Goal: Check status: Check status

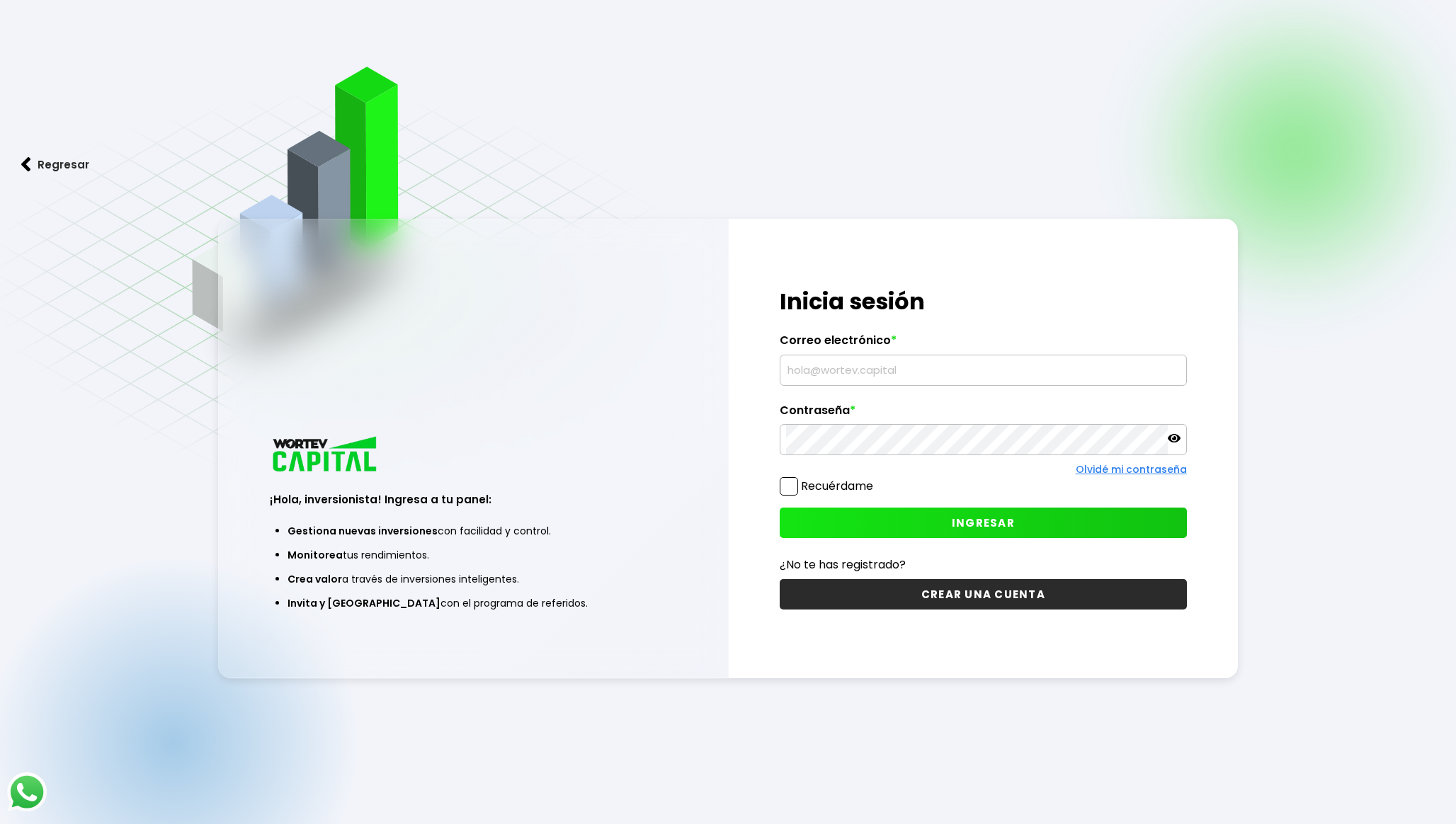
type input "[EMAIL_ADDRESS][DOMAIN_NAME]"
click at [850, 526] on button "INGRESAR" at bounding box center [983, 523] width 407 height 30
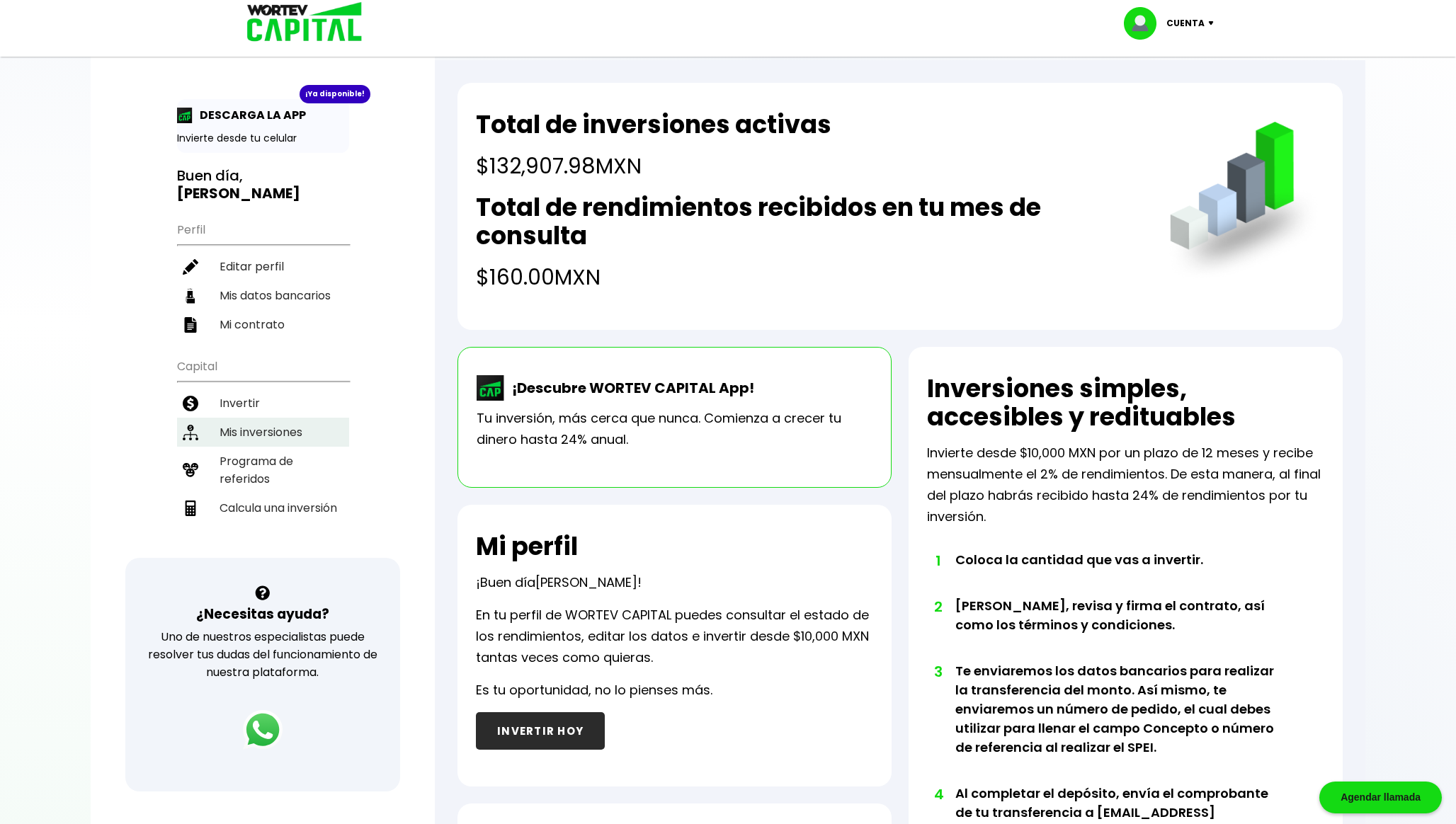
click at [233, 422] on li "Mis inversiones" at bounding box center [263, 432] width 172 height 29
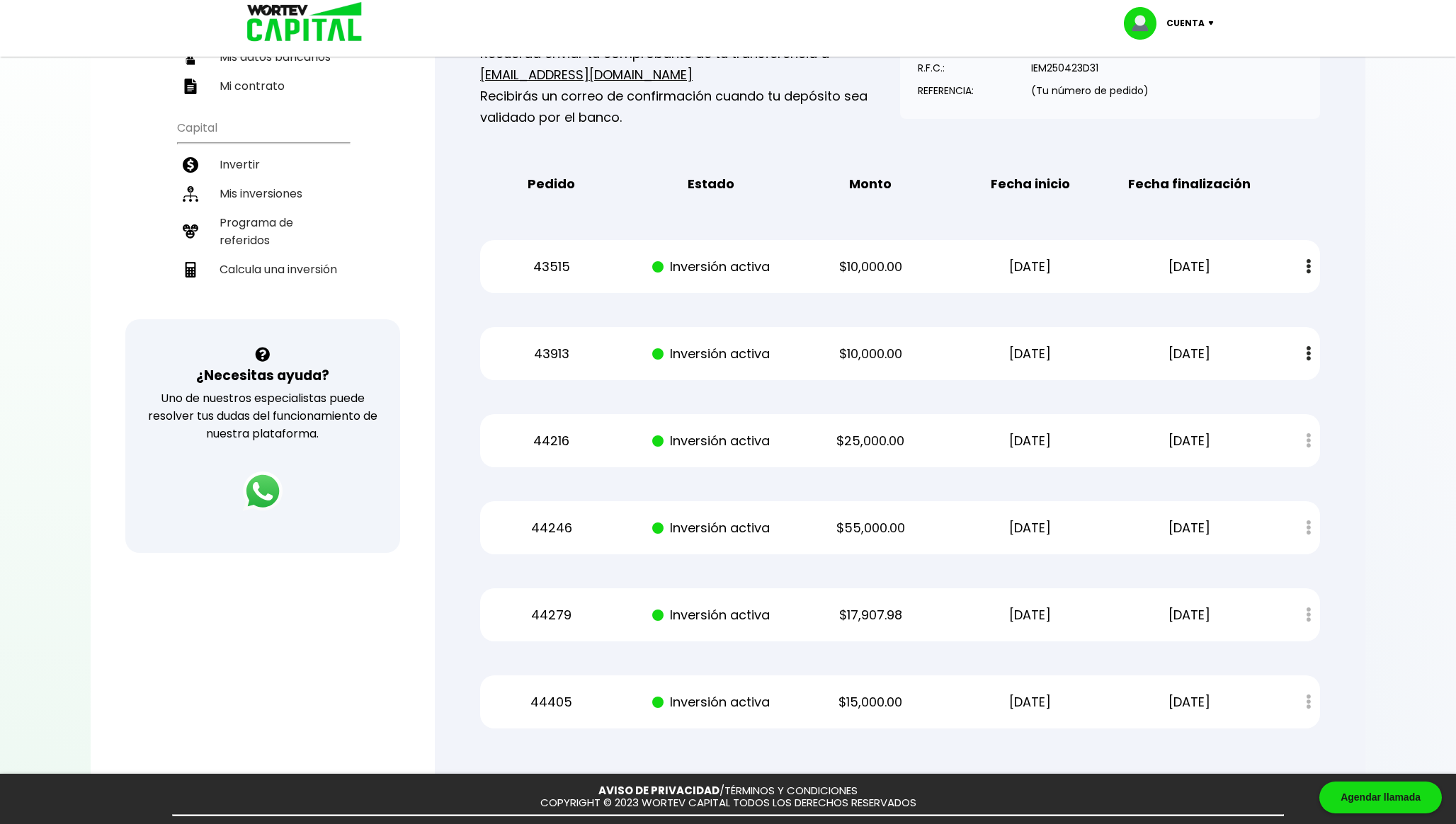
scroll to position [296, 0]
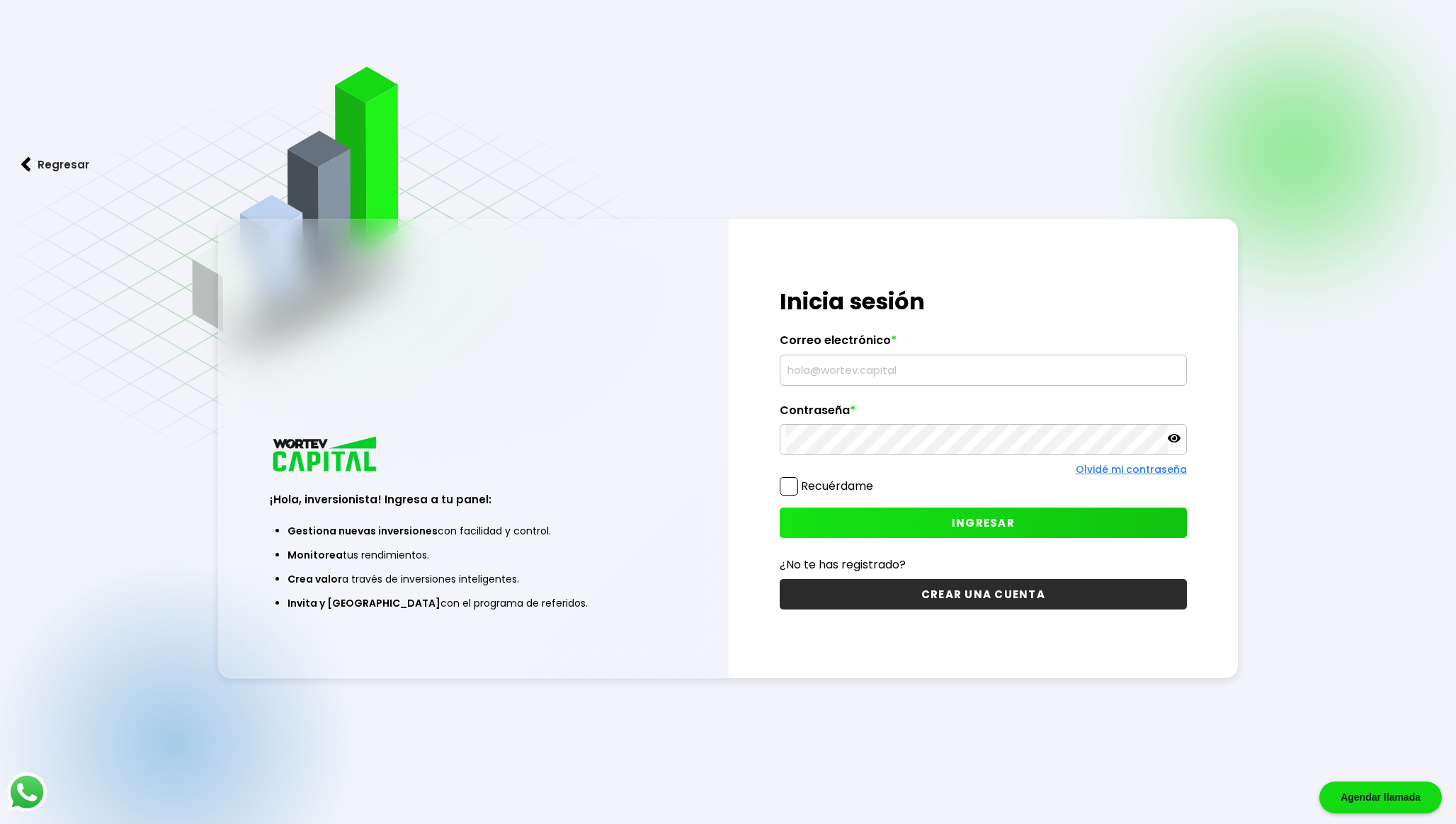
type input "[EMAIL_ADDRESS][DOMAIN_NAME]"
click at [930, 512] on button "INGRESAR" at bounding box center [983, 523] width 407 height 30
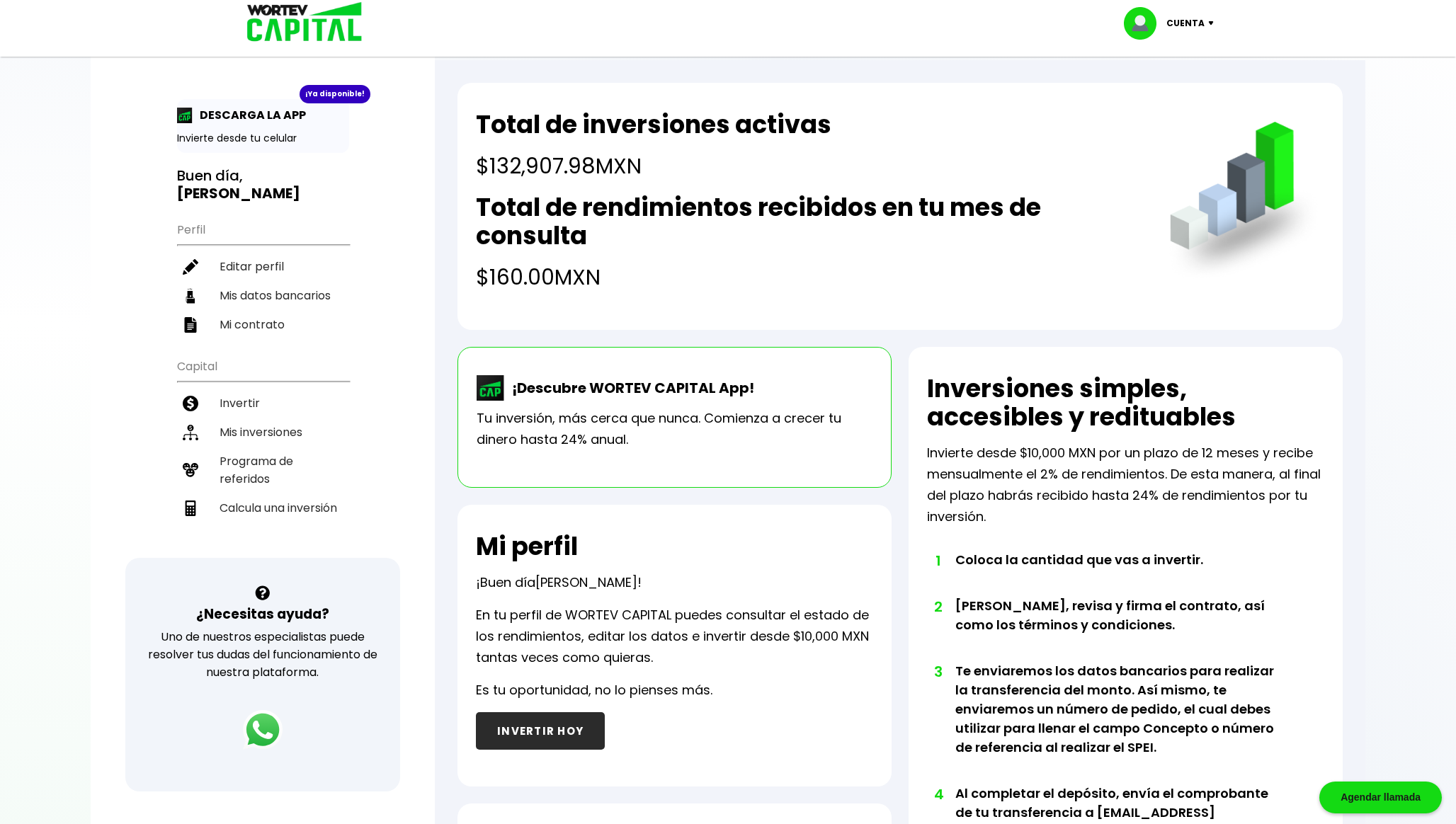
click at [555, 159] on h4 "$132,907.98 MXN" at bounding box center [653, 166] width 355 height 32
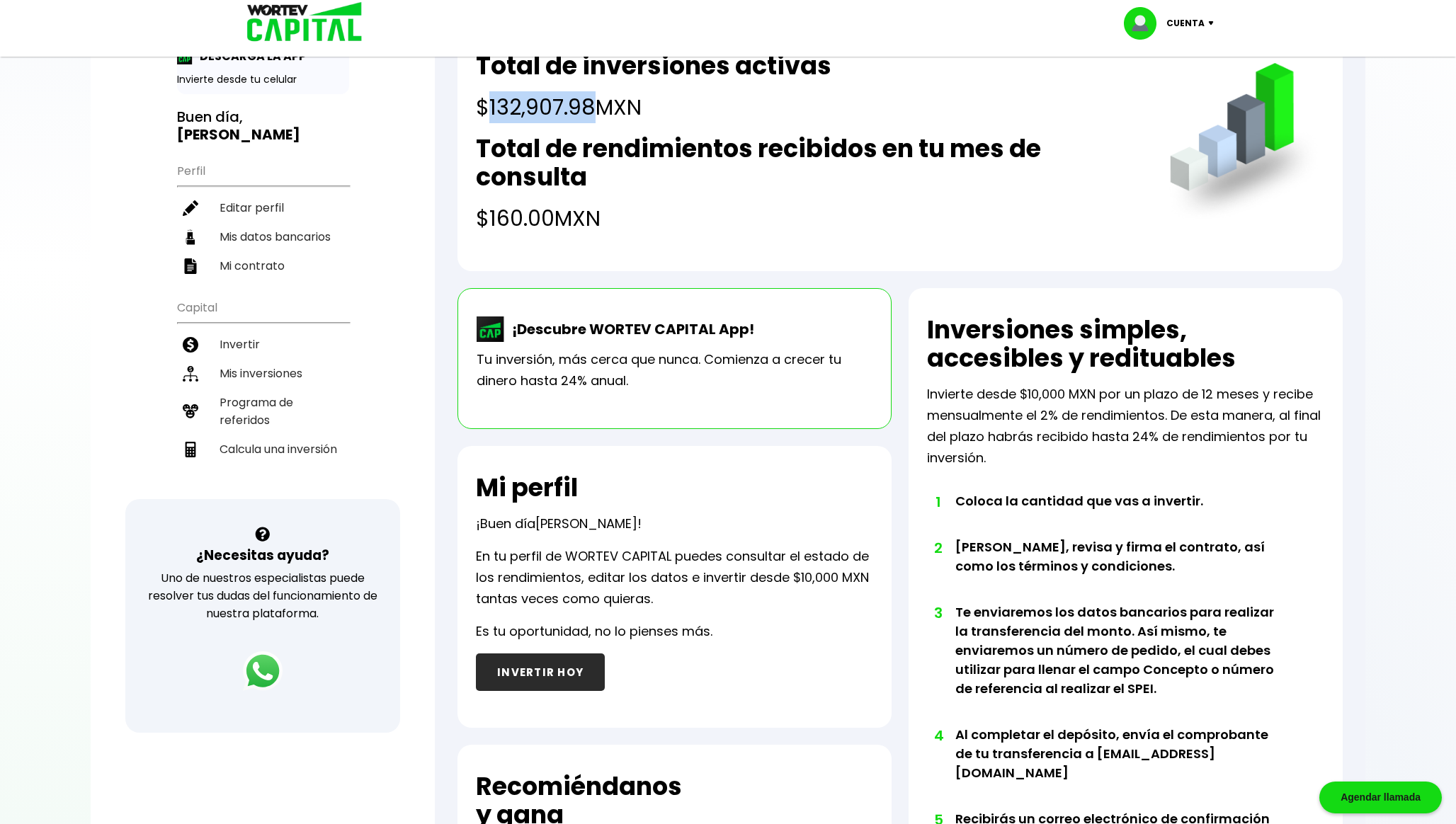
scroll to position [474, 0]
